Goal: Understand process/instructions: Learn how to perform a task or action

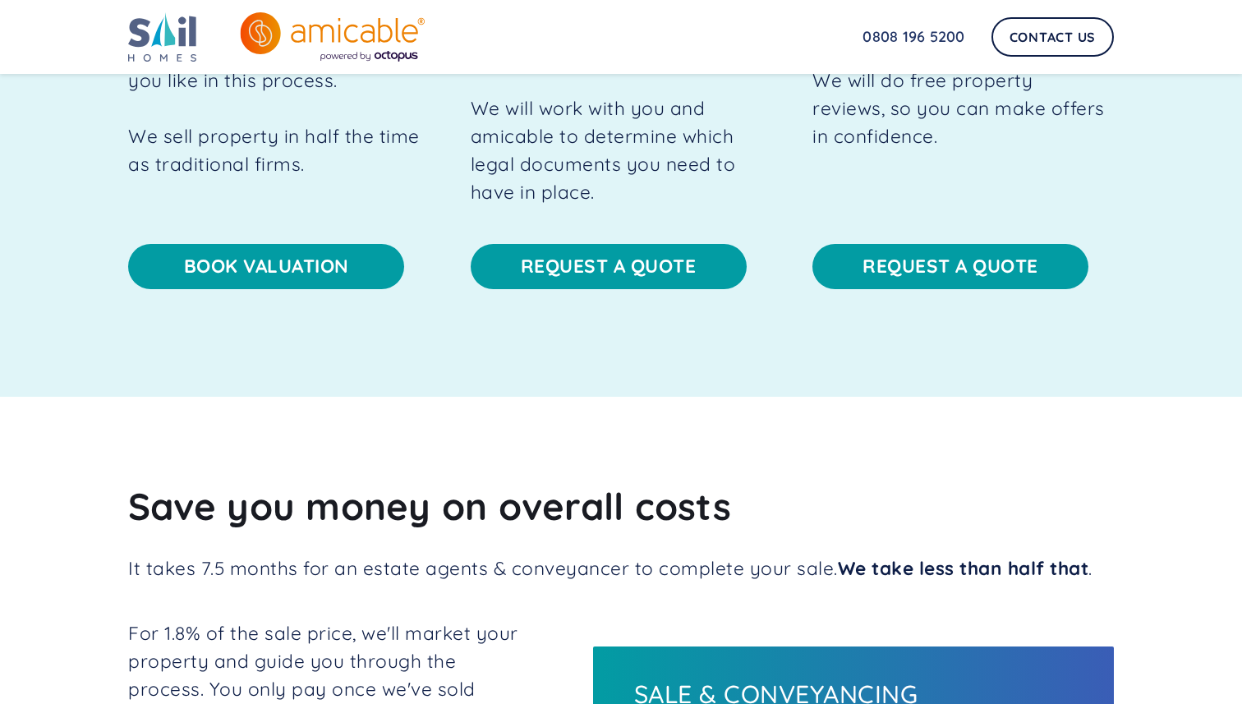
scroll to position [1488, 0]
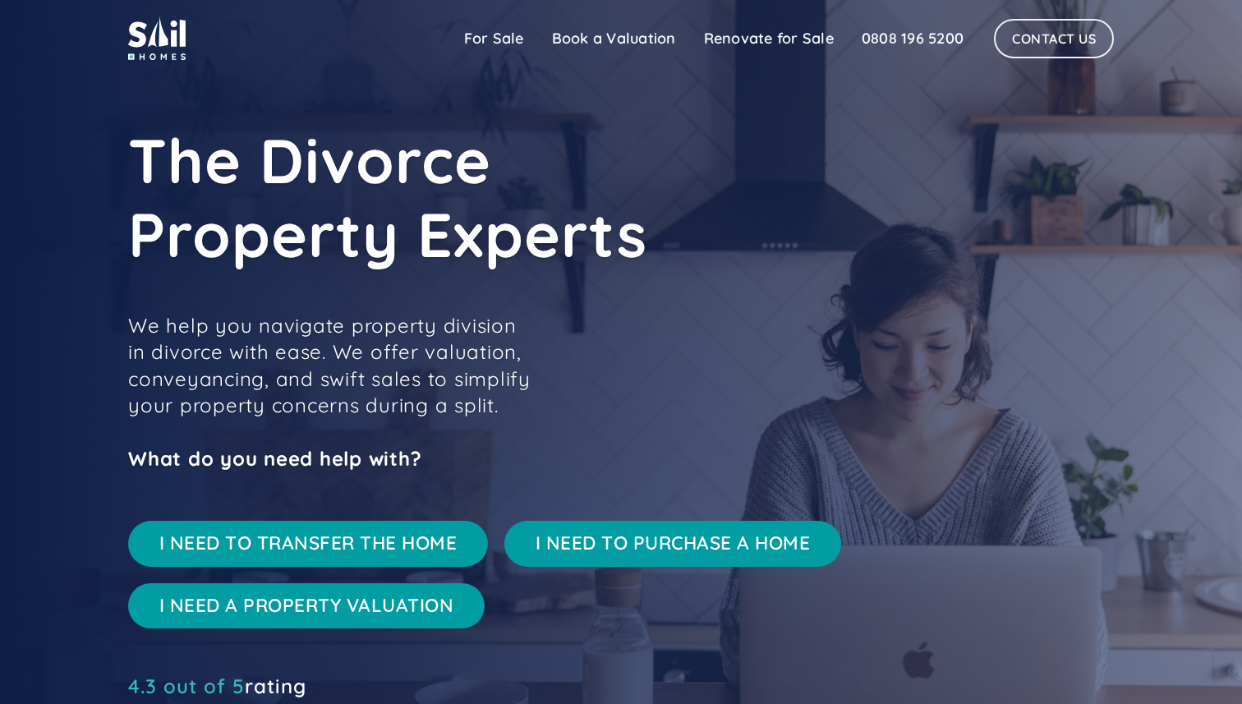
click at [385, 541] on link "I NEED TO TRANSFER THE HOME" at bounding box center [308, 543] width 360 height 45
click at [254, 542] on link "I NEED TO TRANSFER THE HOME" at bounding box center [308, 543] width 360 height 45
